Goal: Task Accomplishment & Management: Use online tool/utility

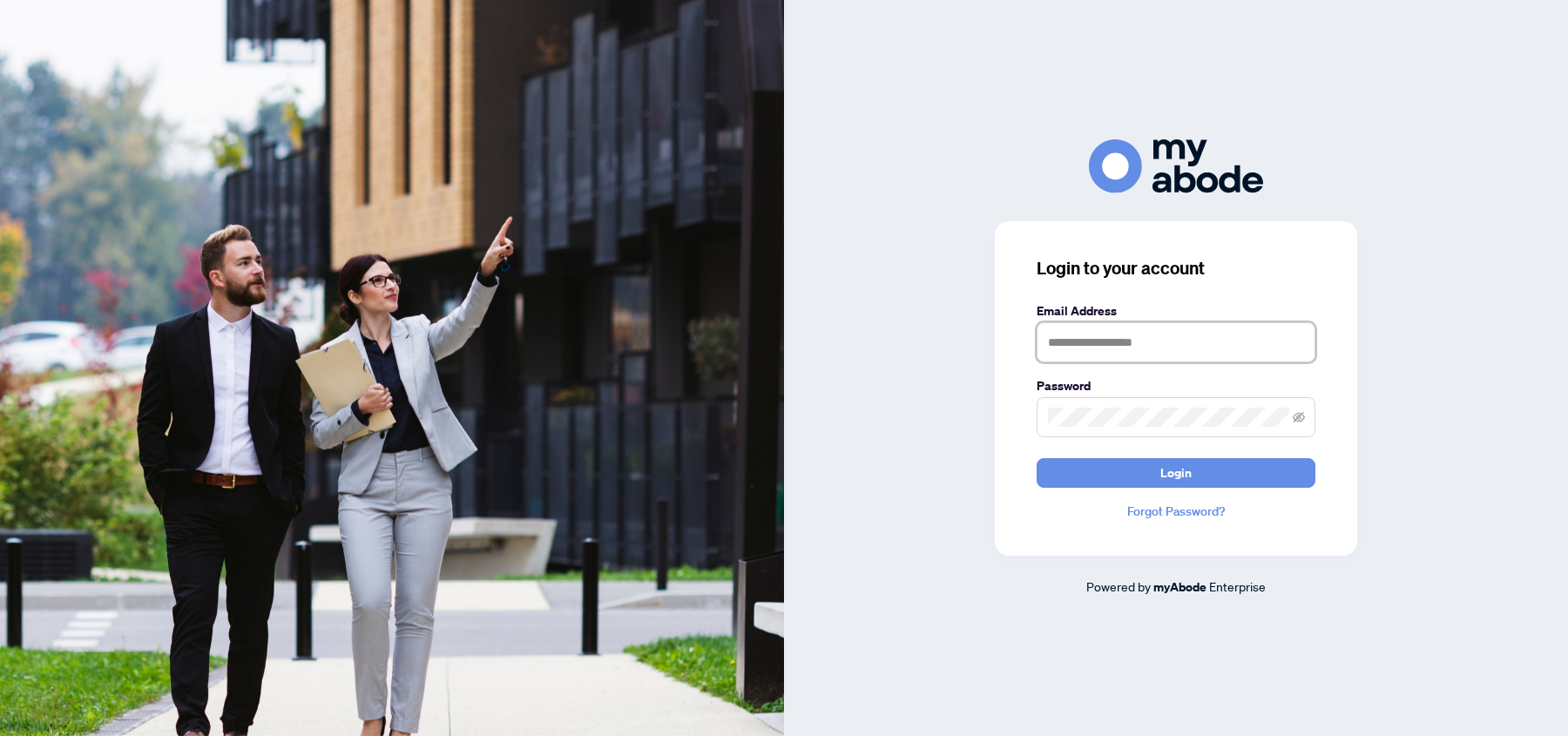
click at [1081, 347] on input "text" at bounding box center [1175, 342] width 279 height 40
type input "**********"
click at [1188, 468] on span "Login" at bounding box center [1176, 473] width 32 height 28
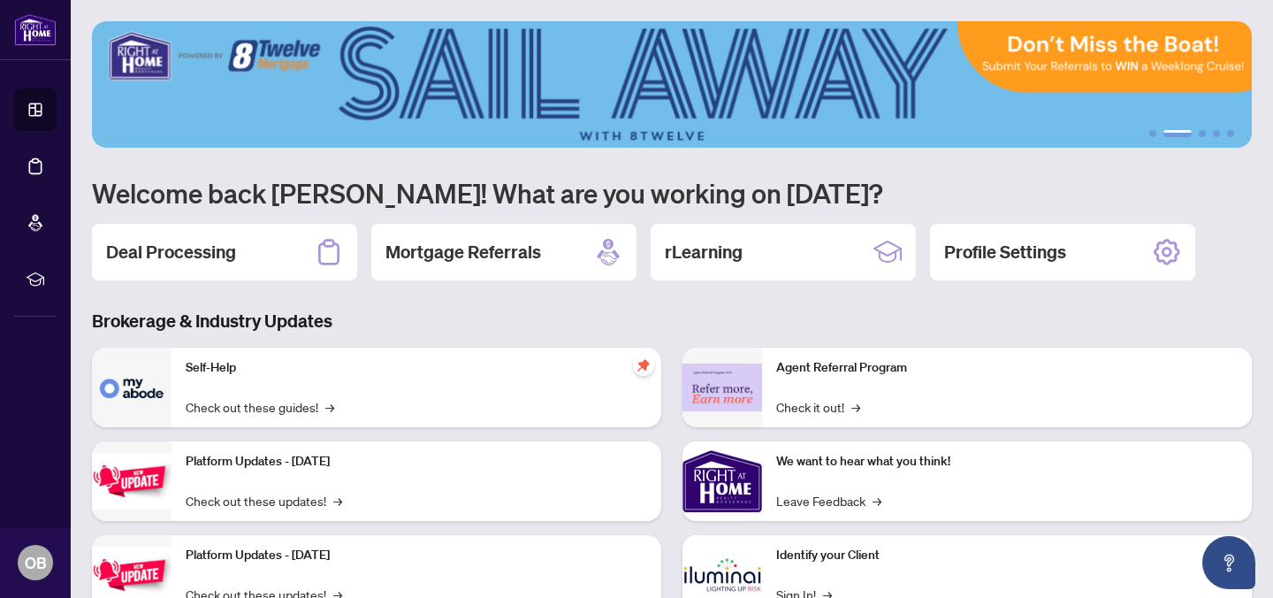
click at [191, 247] on h2 "Deal Processing" at bounding box center [171, 252] width 130 height 25
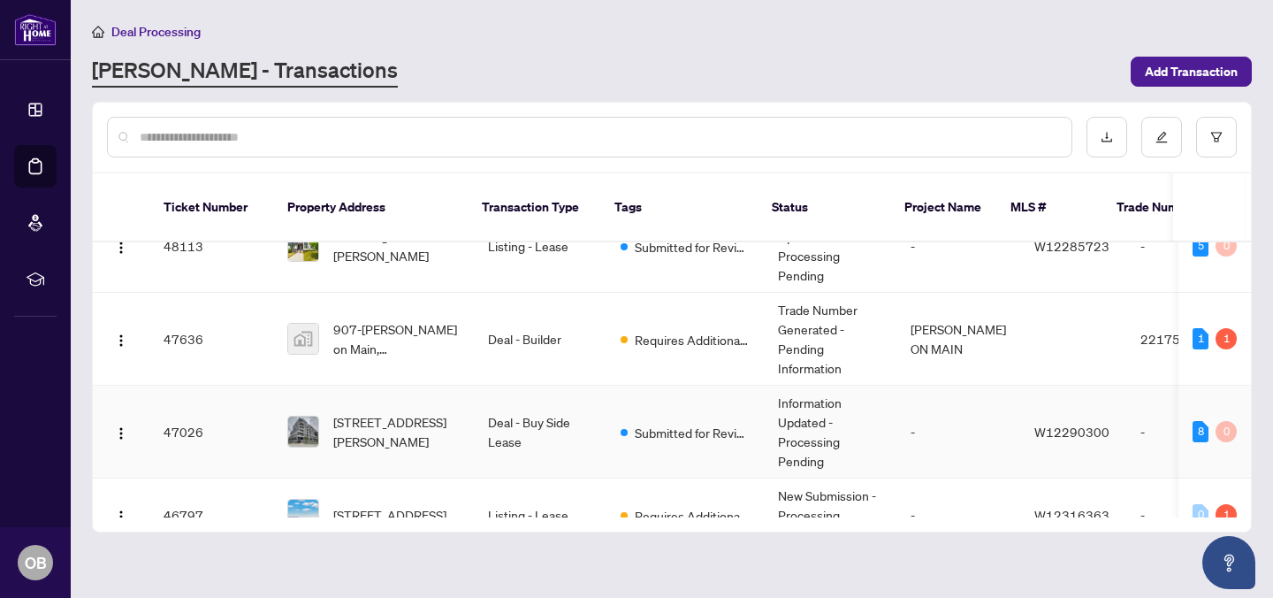
scroll to position [121, 0]
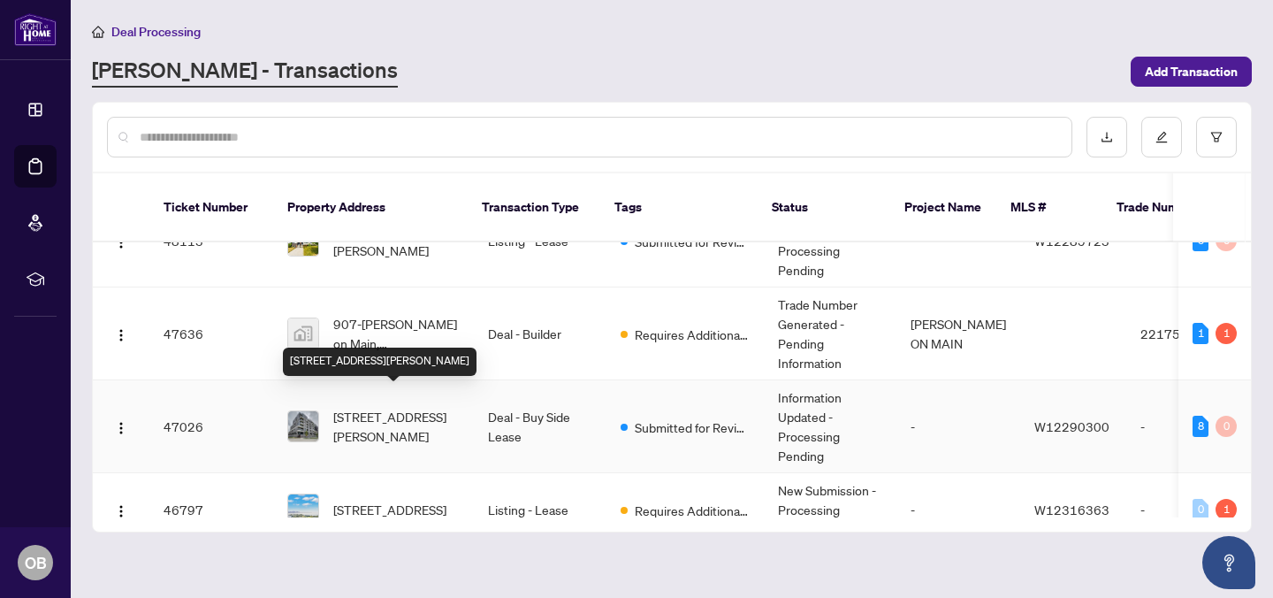
click at [383, 407] on span "[STREET_ADDRESS][PERSON_NAME]" at bounding box center [396, 426] width 126 height 39
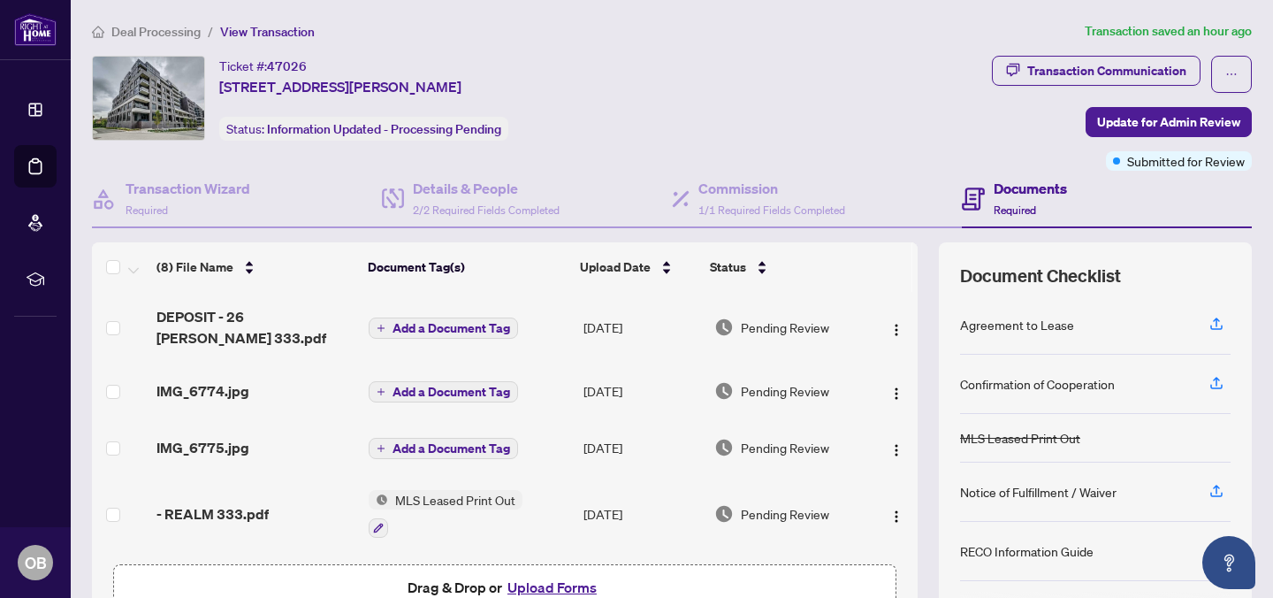
click at [684, 88] on div "Ticket #: 47026 [STREET_ADDRESS][PERSON_NAME] Status: Information Updated - Pro…" at bounding box center [538, 98] width 893 height 85
